Goal: Task Accomplishment & Management: Manage account settings

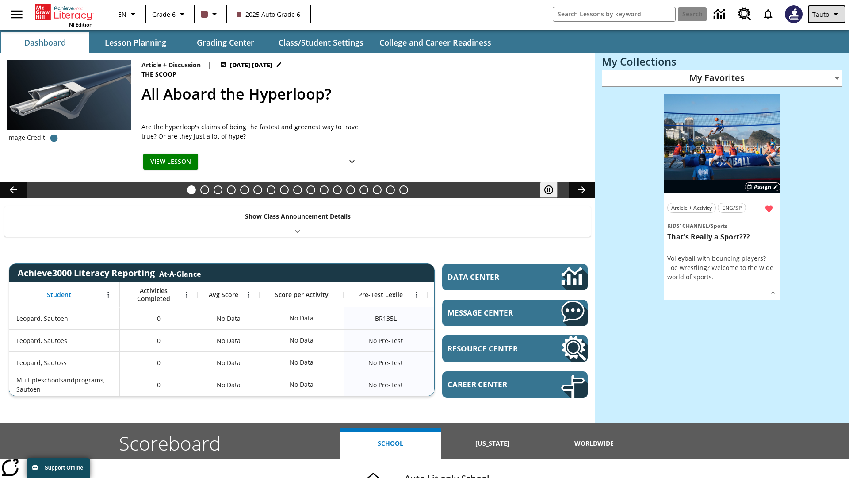
click at [828, 14] on span "Tauto" at bounding box center [821, 14] width 17 height 9
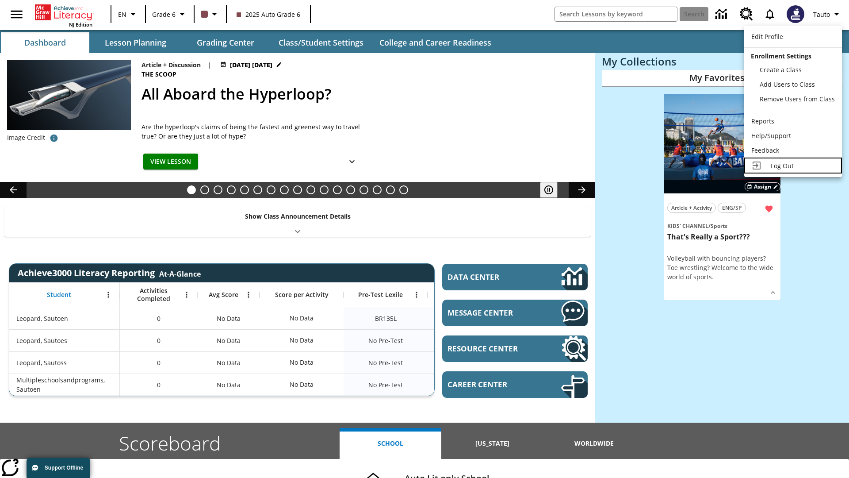
click at [793, 165] on span "Log Out" at bounding box center [782, 165] width 23 height 8
